Goal: Check status: Check status

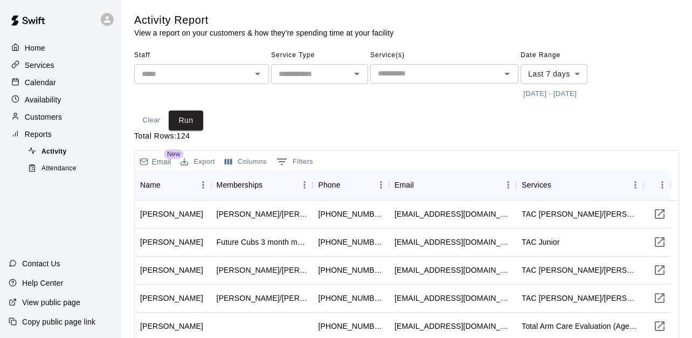
click at [68, 160] on div "Activity" at bounding box center [71, 151] width 91 height 15
click at [67, 168] on span "Attendance" at bounding box center [59, 168] width 35 height 11
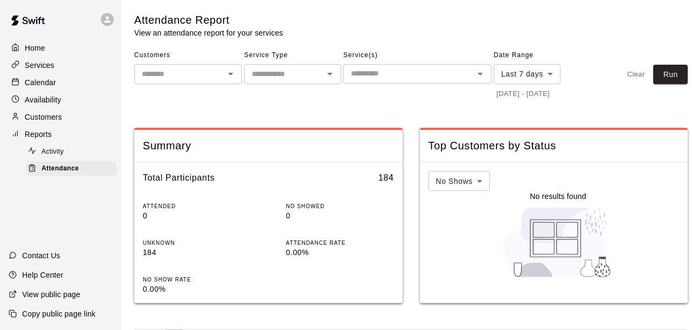
click at [532, 97] on button "[DATE] - [DATE]" at bounding box center [523, 94] width 59 height 17
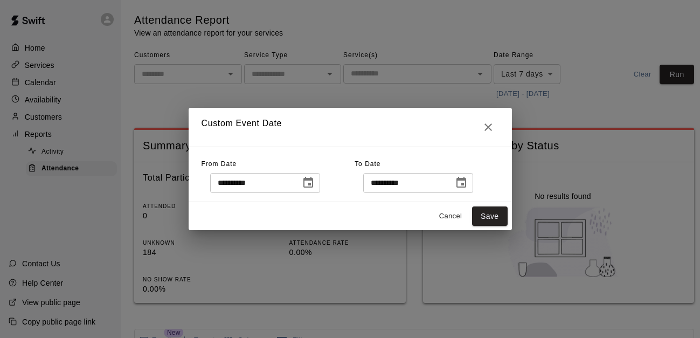
click at [315, 178] on icon "Choose date, selected date is Sep 3, 2025" at bounding box center [308, 182] width 13 height 13
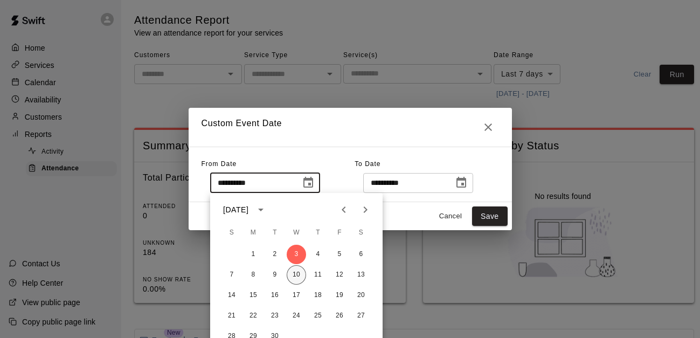
click at [298, 268] on button "10" at bounding box center [296, 274] width 19 height 19
type input "**********"
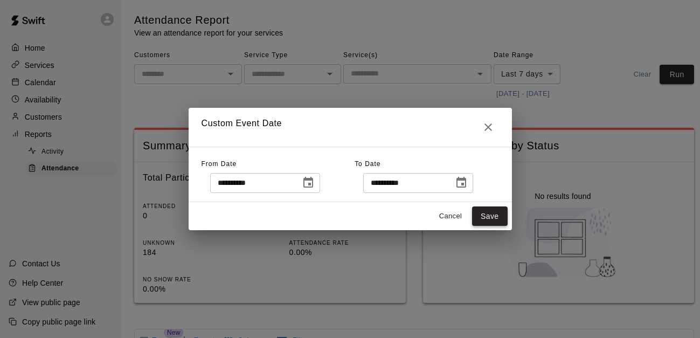
click at [490, 212] on button "Save" at bounding box center [490, 216] width 36 height 20
type input "******"
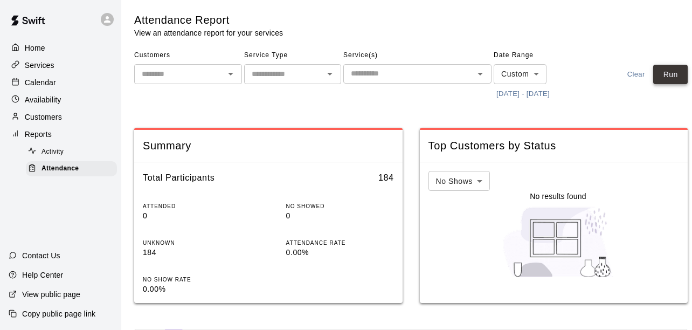
click at [683, 74] on button "Run" at bounding box center [670, 75] width 34 height 20
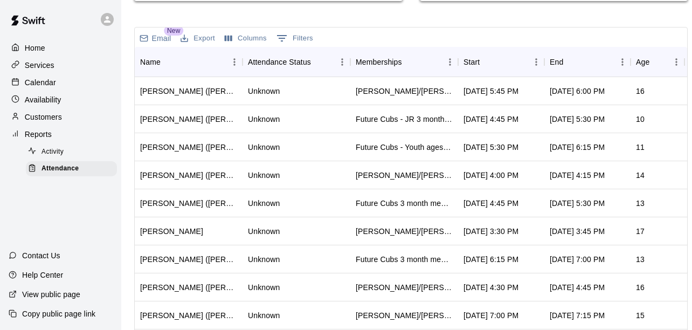
scroll to position [301, 0]
click at [471, 70] on div "Start" at bounding box center [472, 62] width 16 height 30
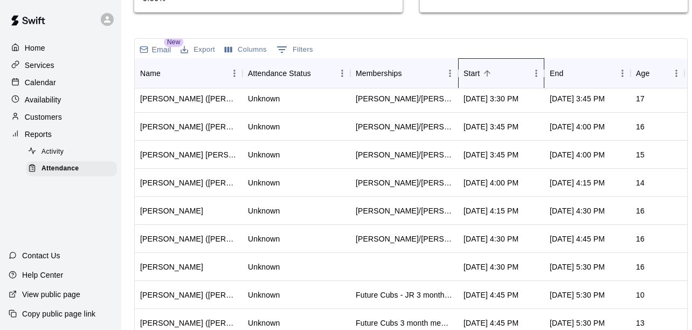
scroll to position [60, 0]
